Goal: Task Accomplishment & Management: Complete application form

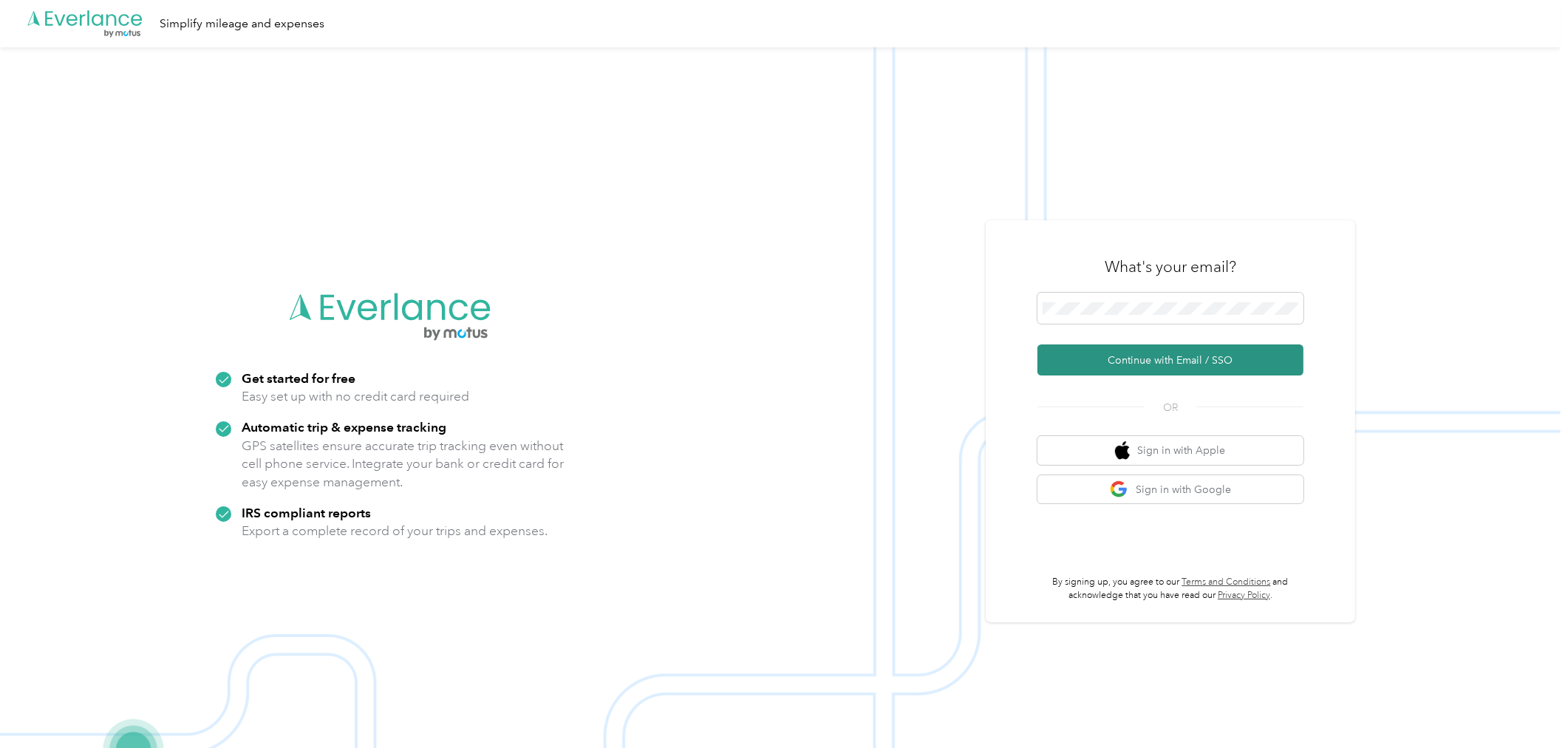
click at [1141, 366] on button "Continue with Email / SSO" at bounding box center [1170, 360] width 266 height 31
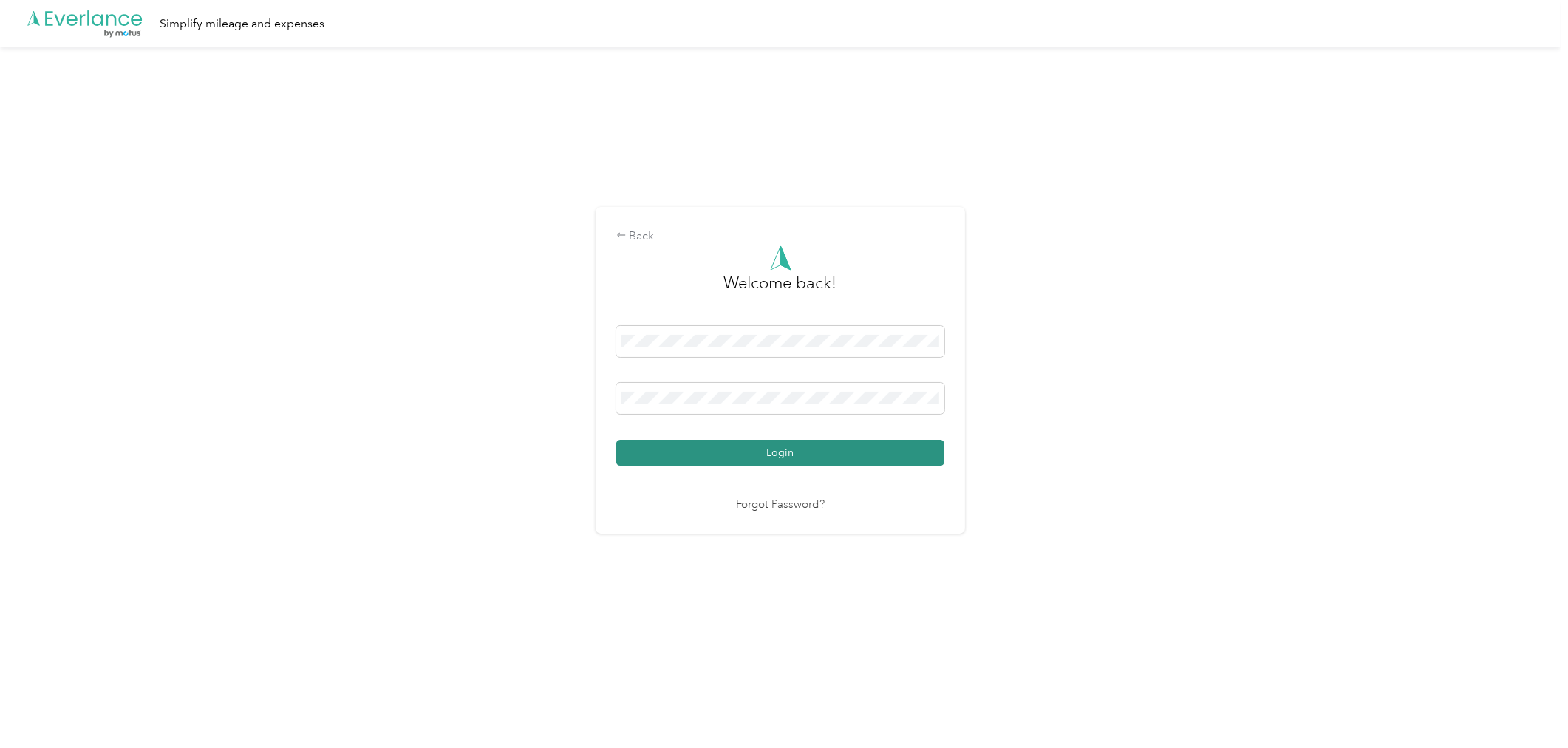
click at [732, 441] on button "Login" at bounding box center [781, 452] width 328 height 26
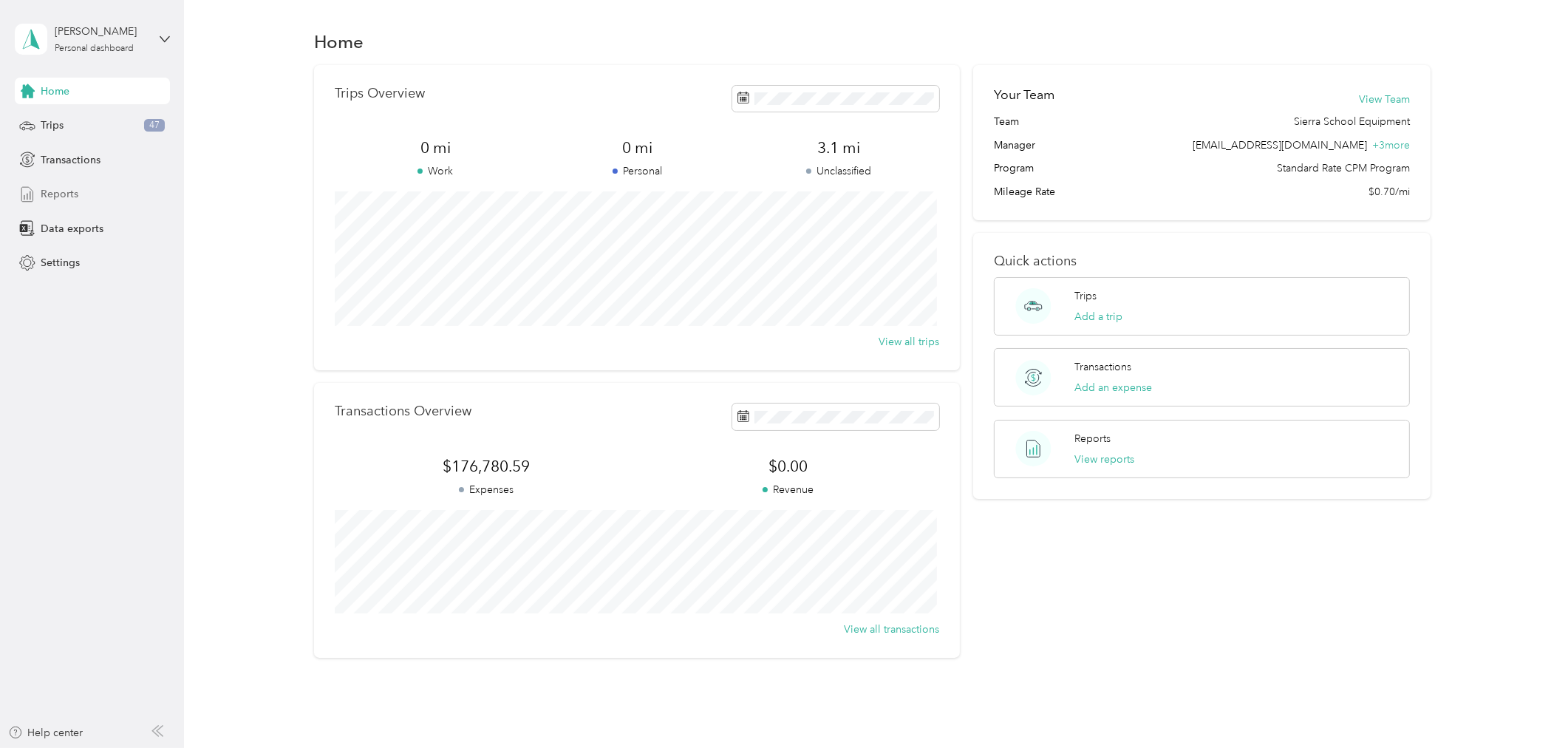
click at [61, 194] on span "Reports" at bounding box center [60, 193] width 38 height 15
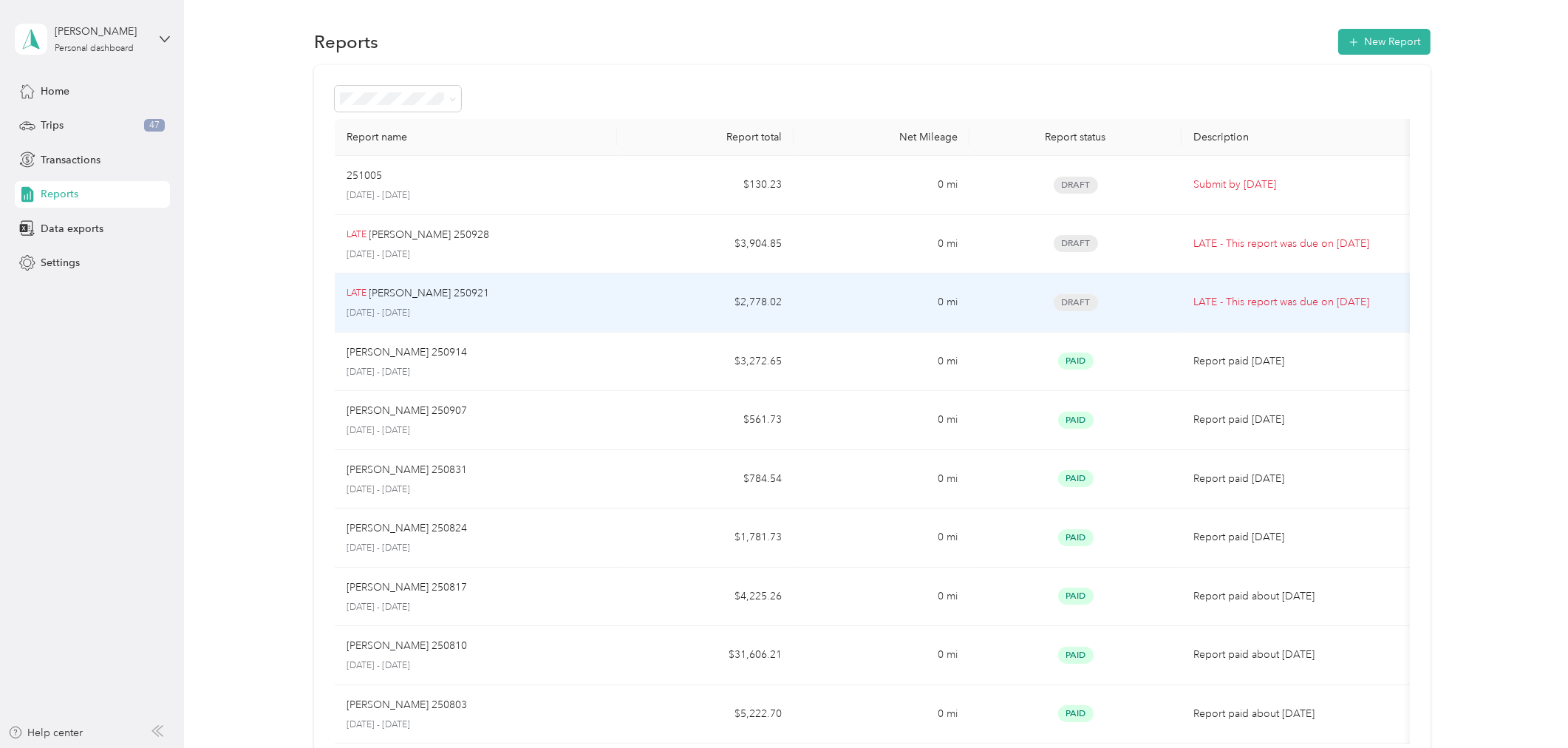
click at [500, 296] on div "LATE [PERSON_NAME] 250921" at bounding box center [475, 294] width 258 height 16
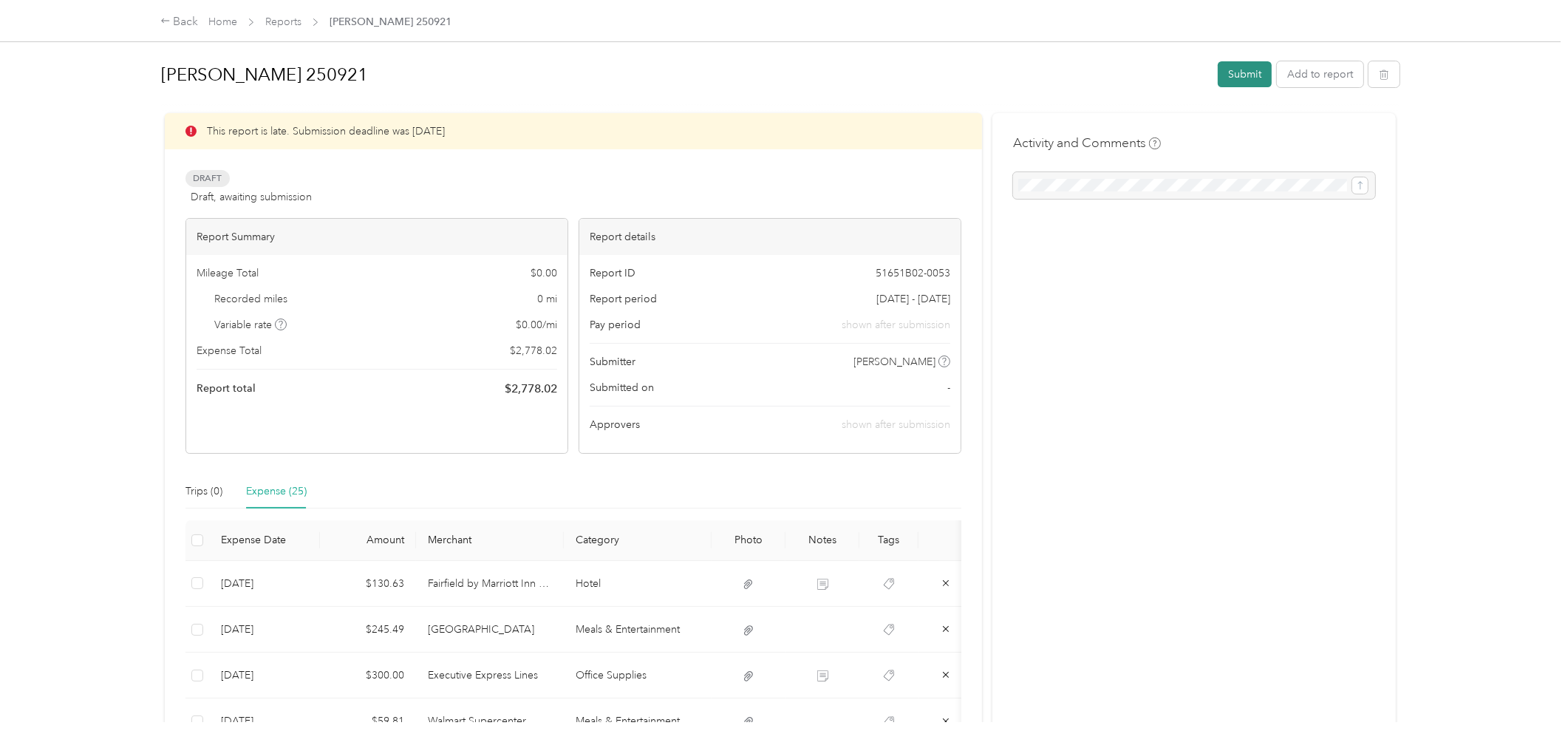
click at [1236, 74] on button "Submit" at bounding box center [1244, 74] width 54 height 26
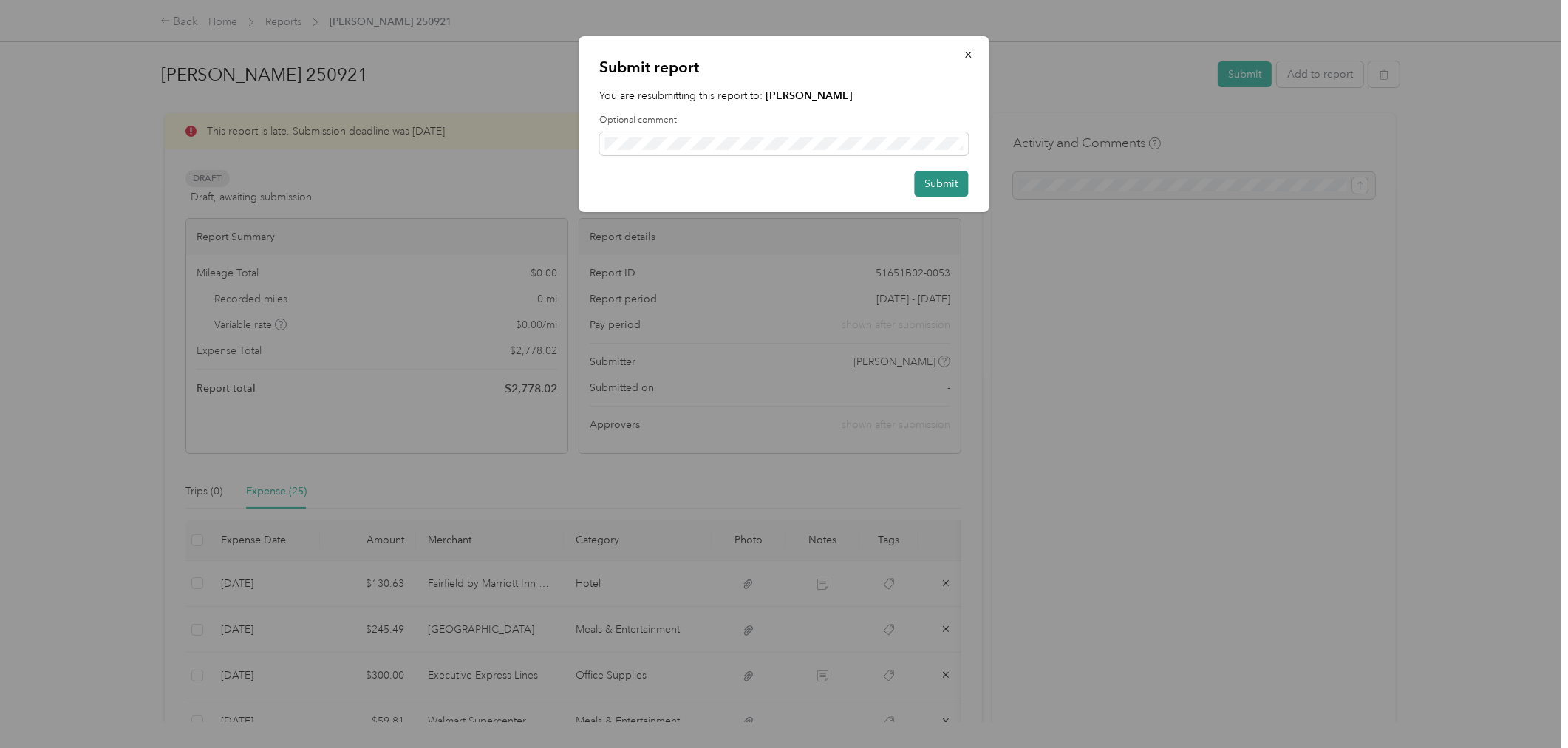
click at [944, 180] on button "Submit" at bounding box center [941, 183] width 54 height 26
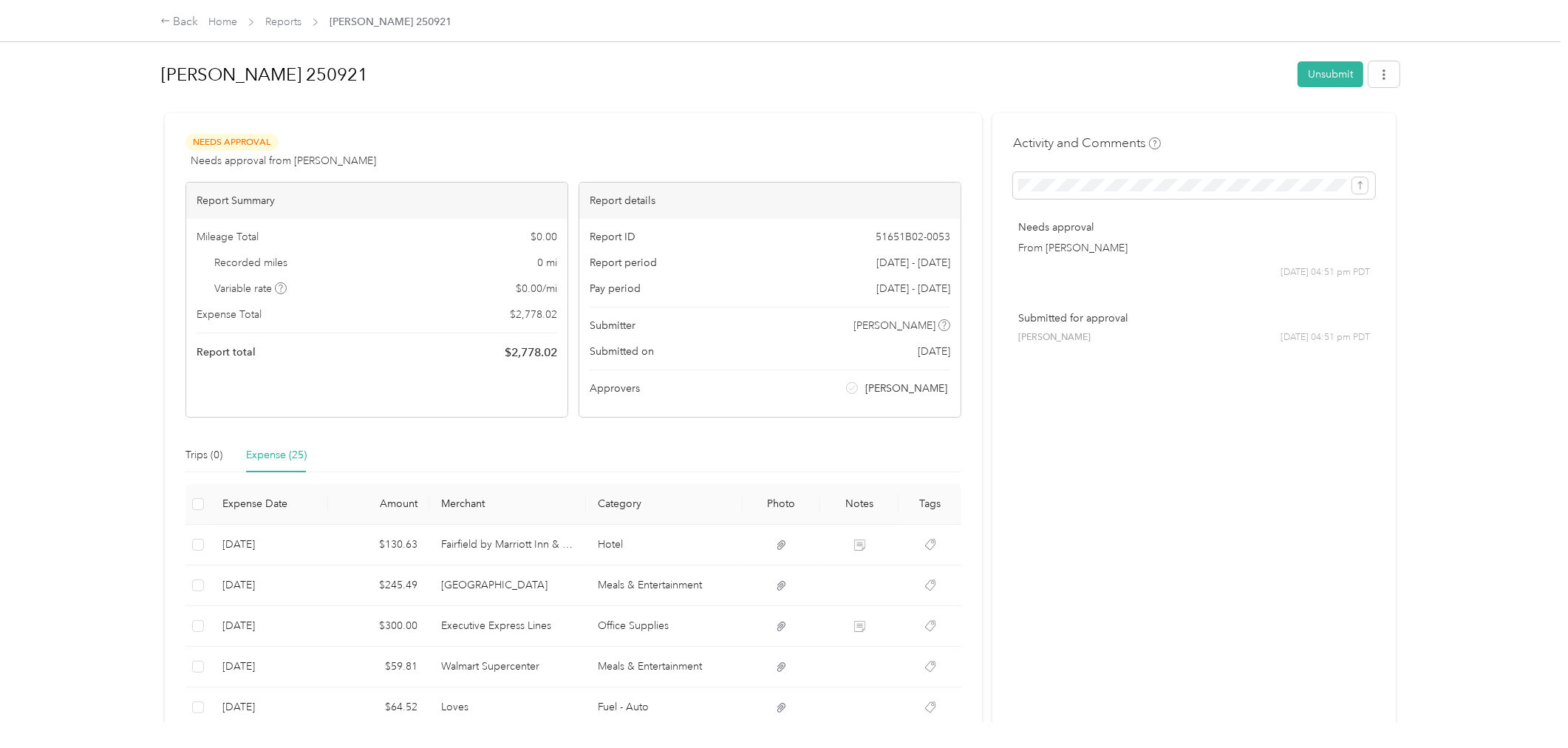
click at [284, 30] on span "Reports" at bounding box center [284, 21] width 36 height 15
click at [286, 24] on link "Reports" at bounding box center [284, 22] width 36 height 13
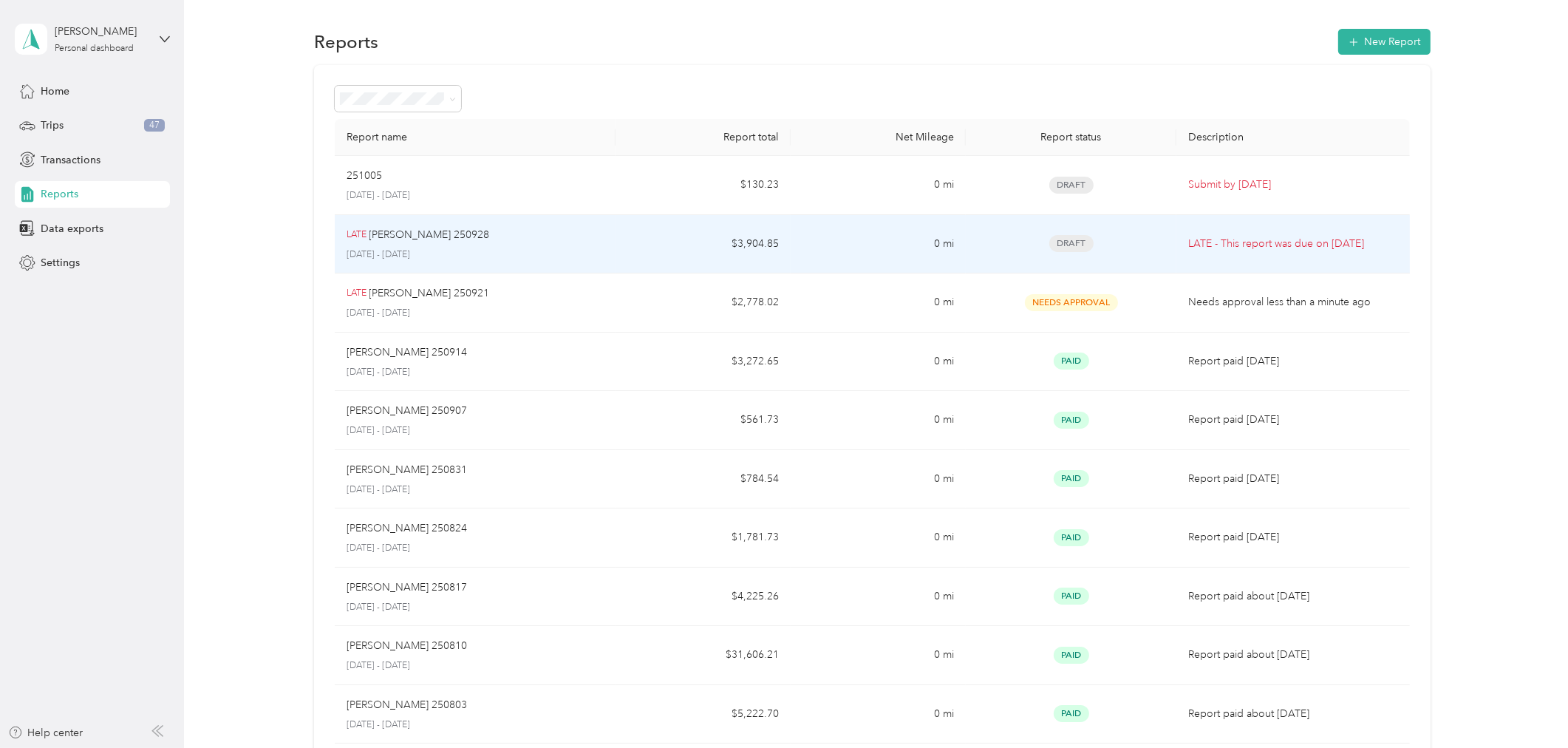
click at [490, 248] on p "[DATE] - [DATE]" at bounding box center [475, 255] width 258 height 14
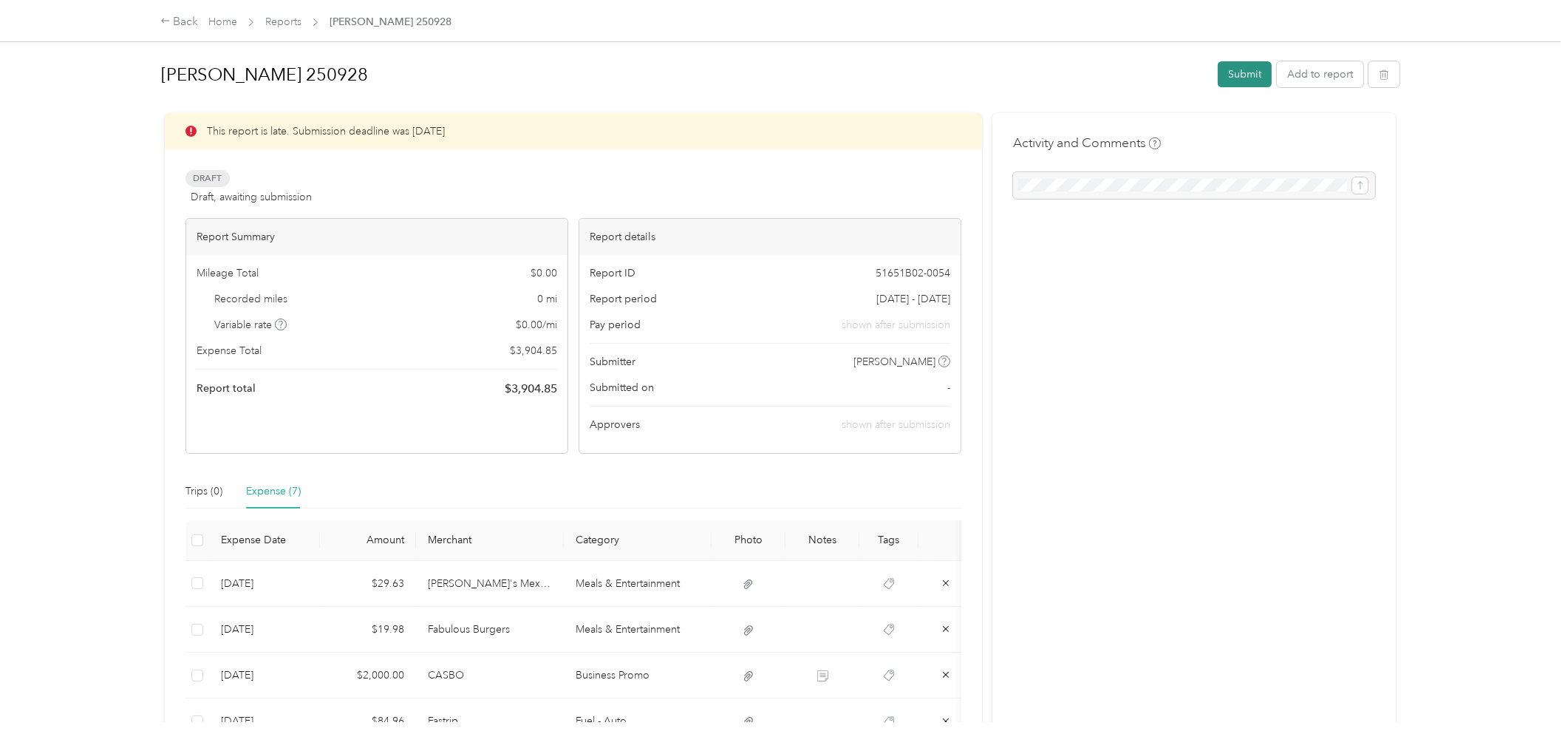
click at [1225, 64] on button "Submit" at bounding box center [1244, 74] width 54 height 26
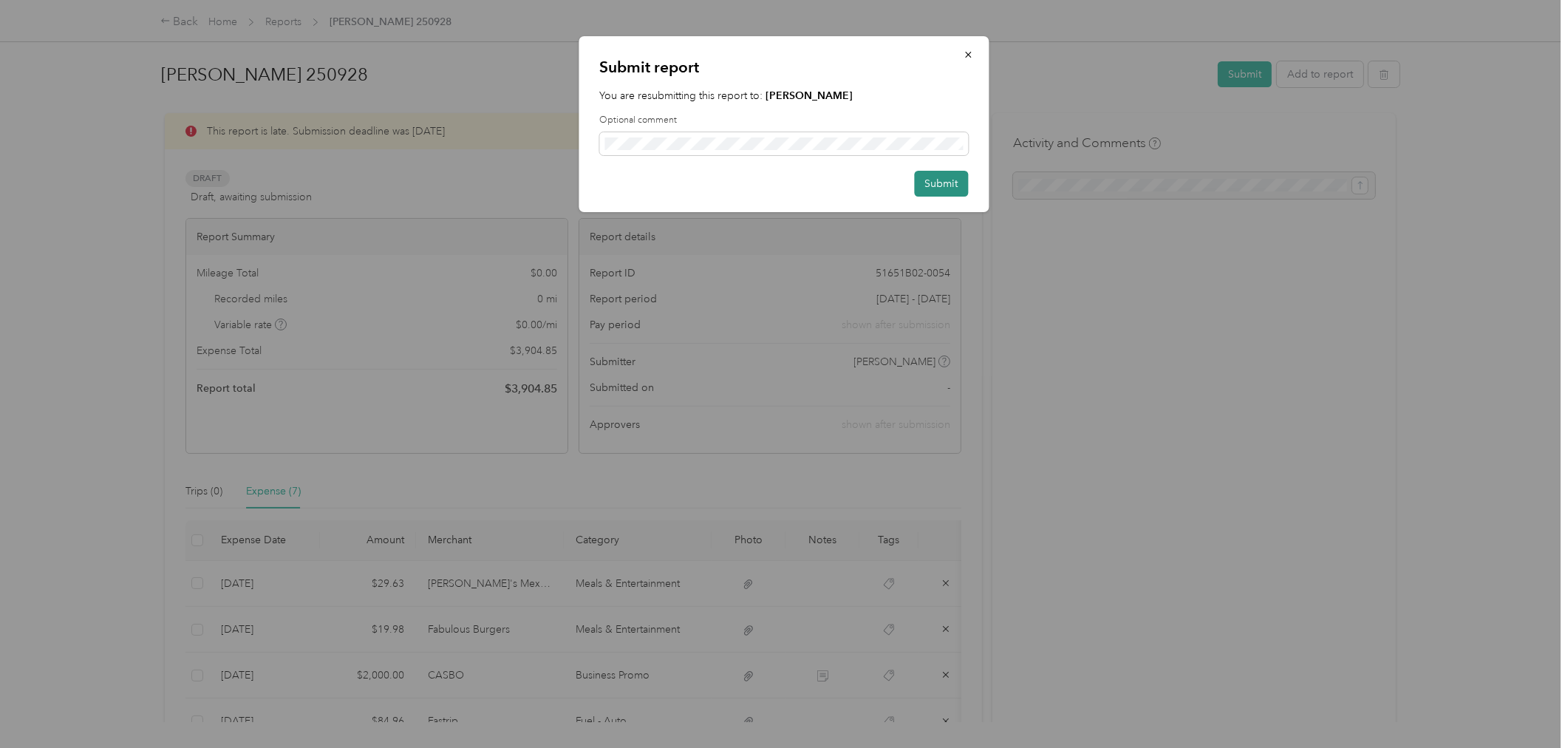
click at [929, 188] on button "Submit" at bounding box center [941, 183] width 54 height 26
